Goal: Task Accomplishment & Management: Manage account settings

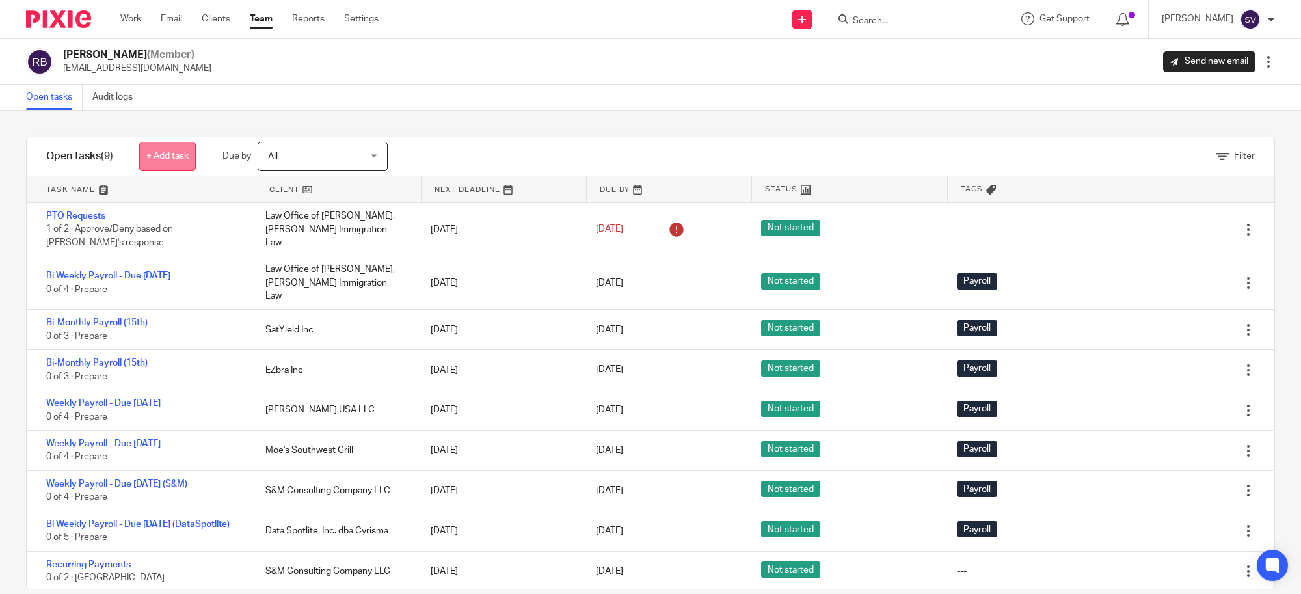
click at [142, 157] on link "+ Add task" at bounding box center [167, 156] width 57 height 29
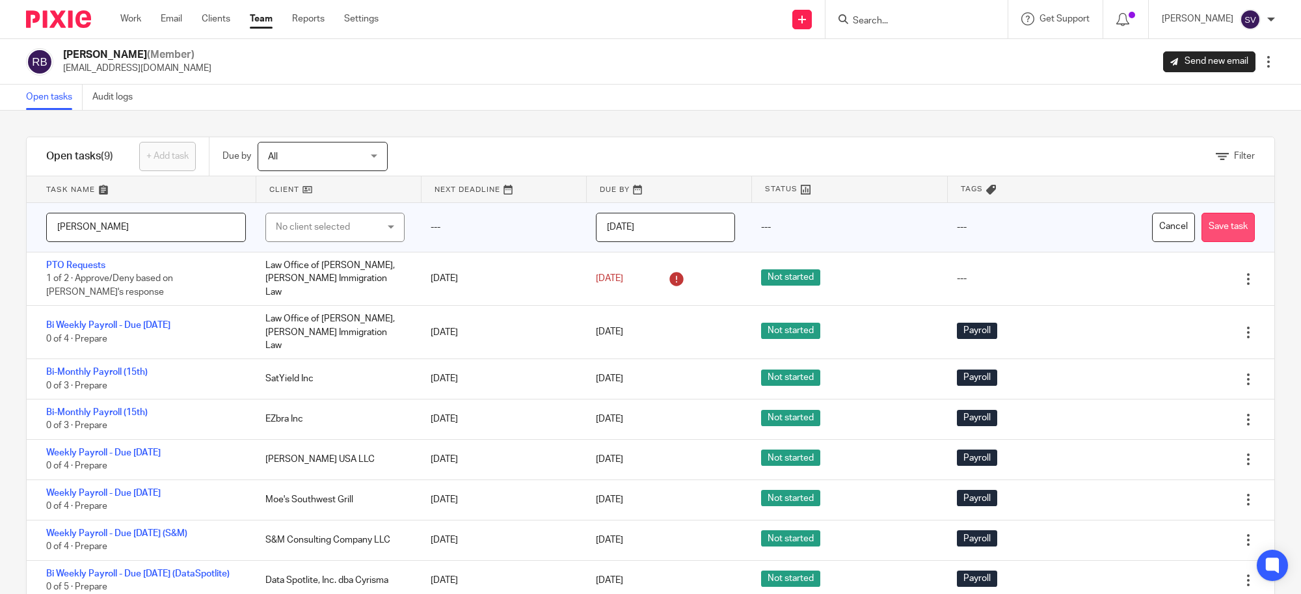
type input "[PERSON_NAME]"
click at [1212, 220] on button "Save task" at bounding box center [1228, 227] width 53 height 29
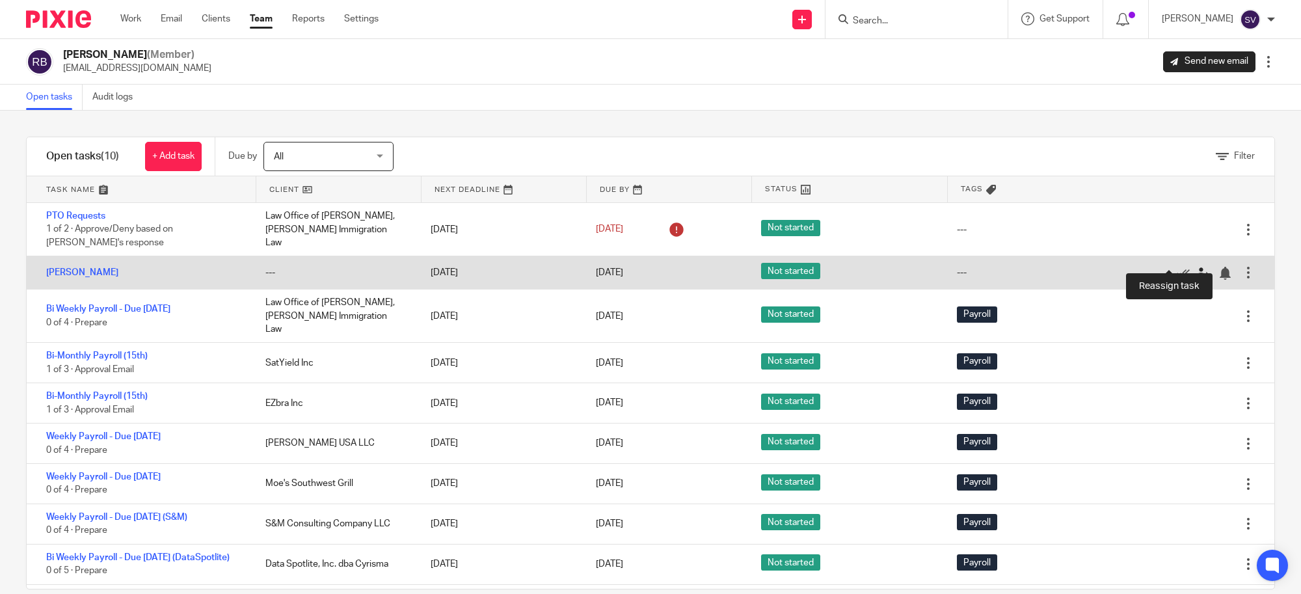
click at [1197, 267] on icon at bounding box center [1203, 273] width 13 height 13
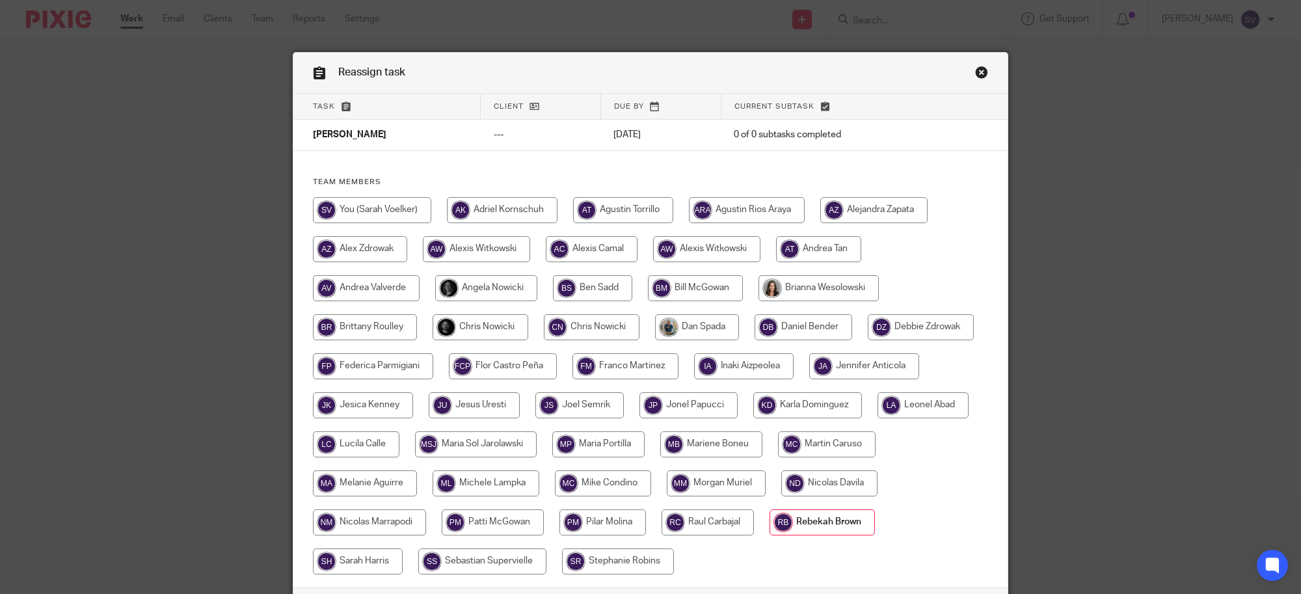
click at [394, 207] on input "radio" at bounding box center [372, 210] width 118 height 26
radio input "true"
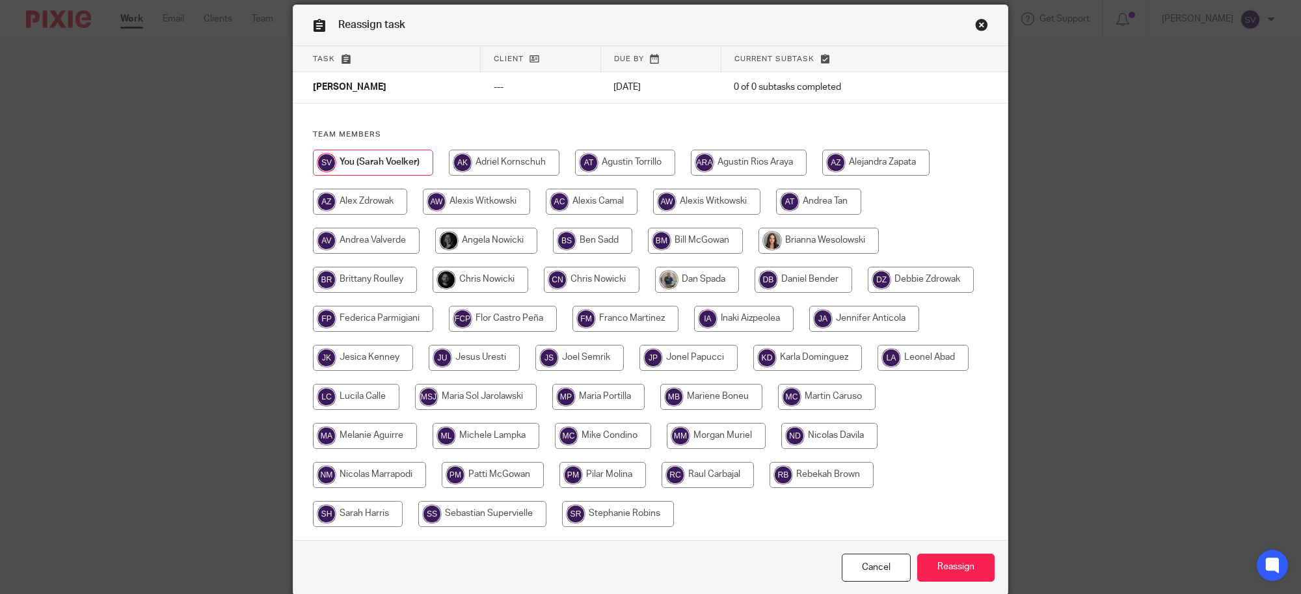
scroll to position [101, 0]
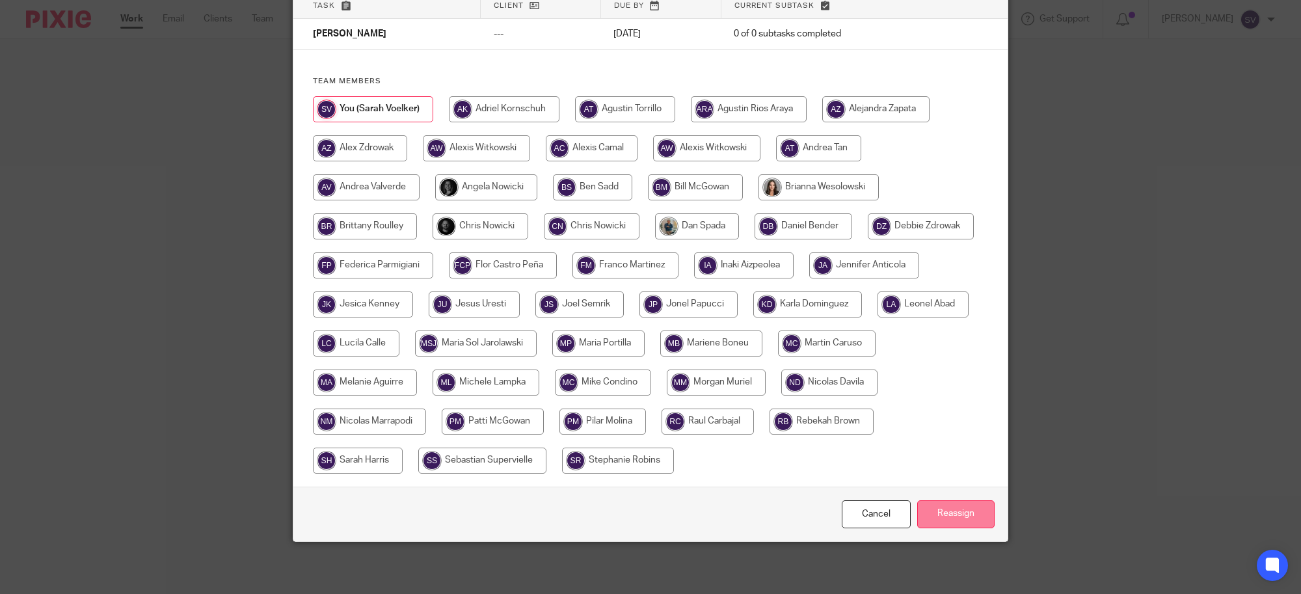
click at [917, 512] on input "Reassign" at bounding box center [955, 514] width 77 height 28
